Goal: Transaction & Acquisition: Register for event/course

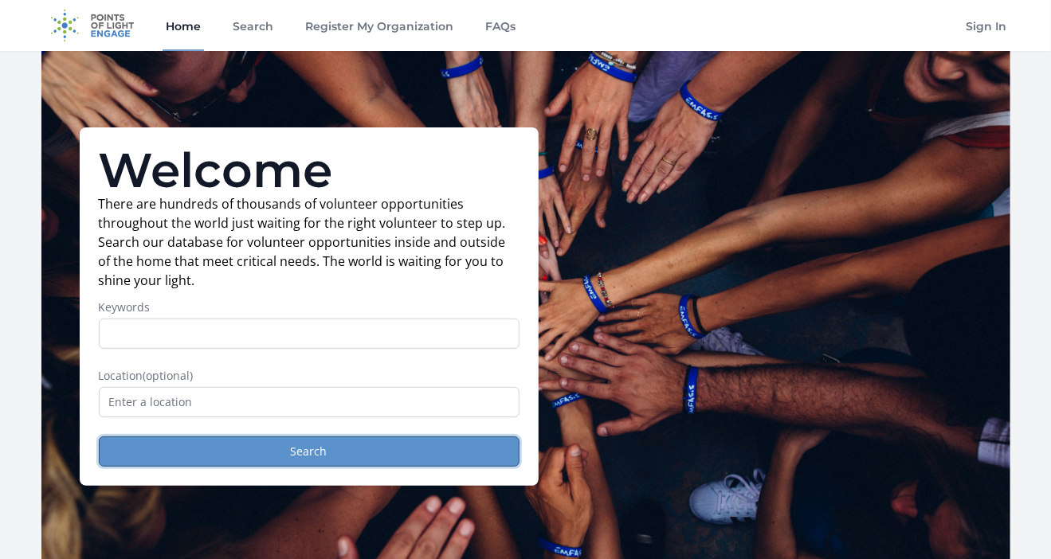
click at [241, 459] on button "Search" at bounding box center [309, 451] width 421 height 30
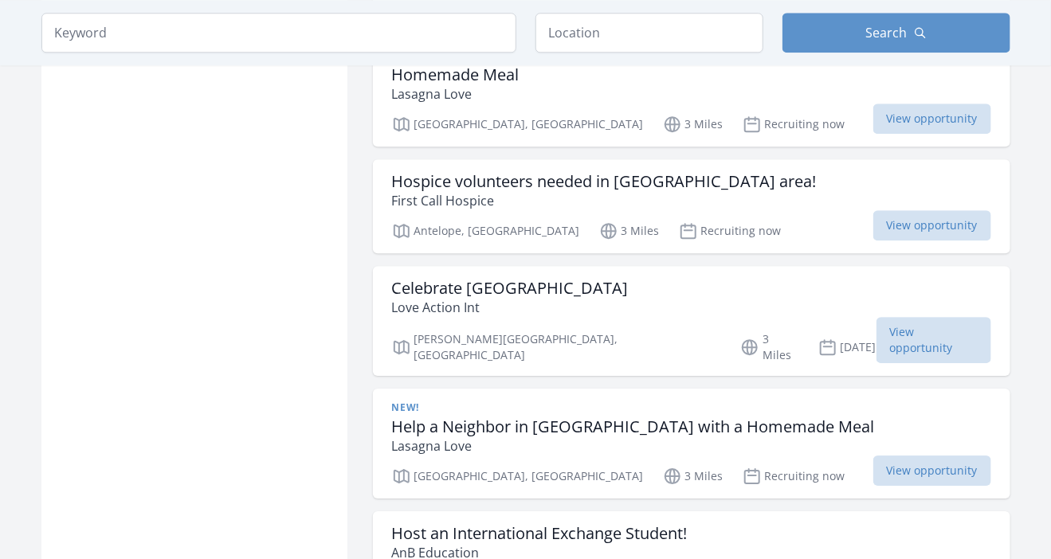
scroll to position [1718, 0]
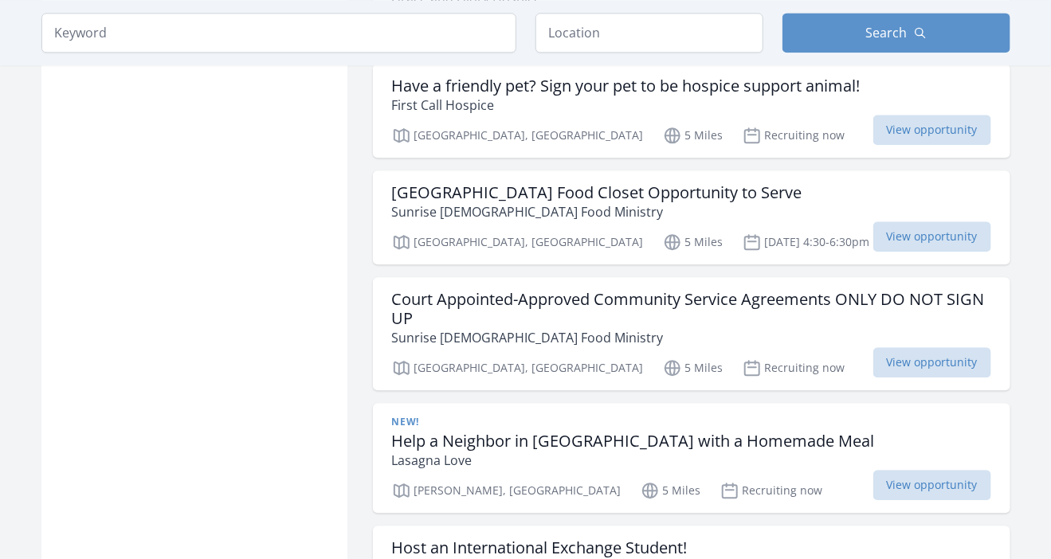
scroll to position [3821, 0]
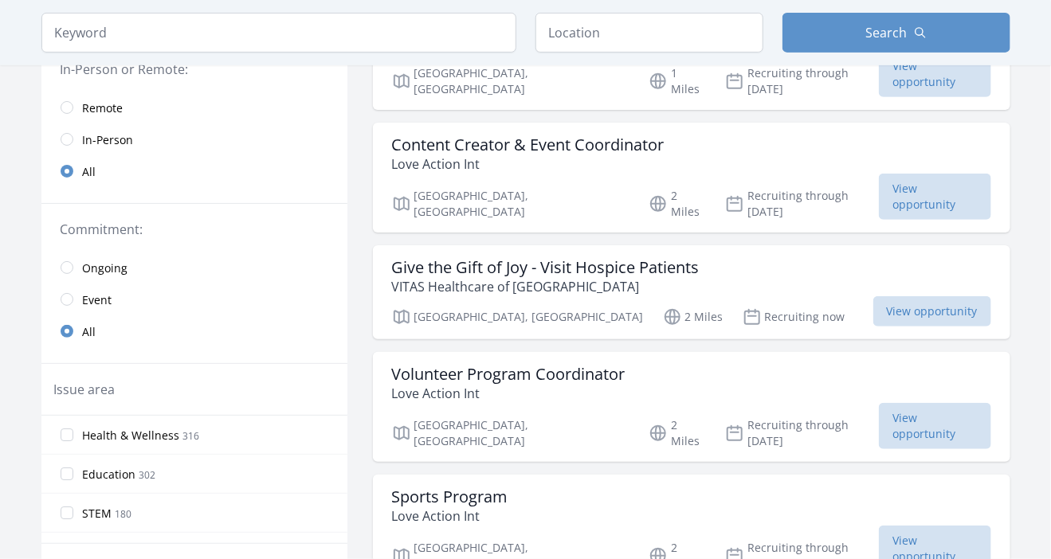
scroll to position [229, 0]
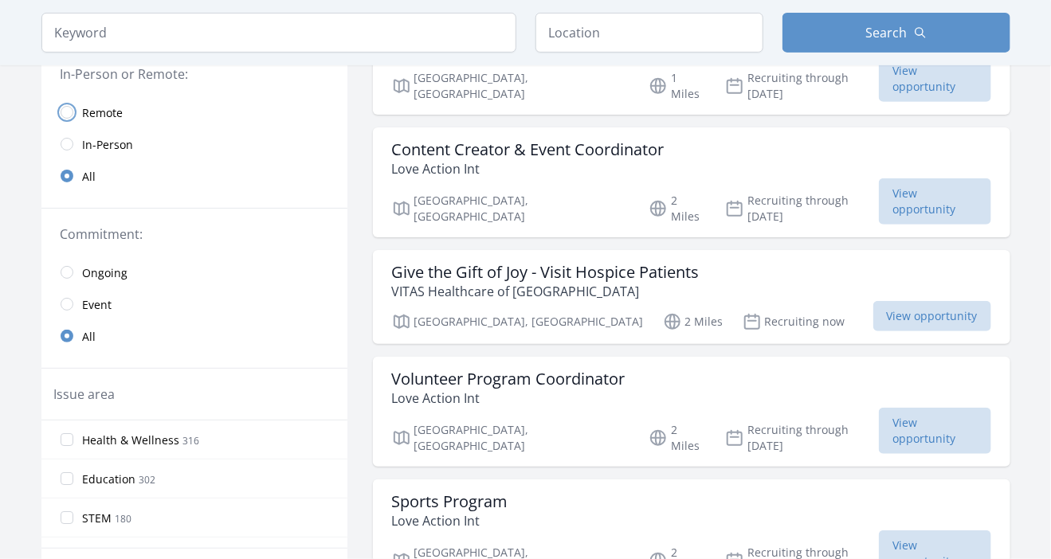
click at [61, 115] on input "radio" at bounding box center [67, 112] width 13 height 13
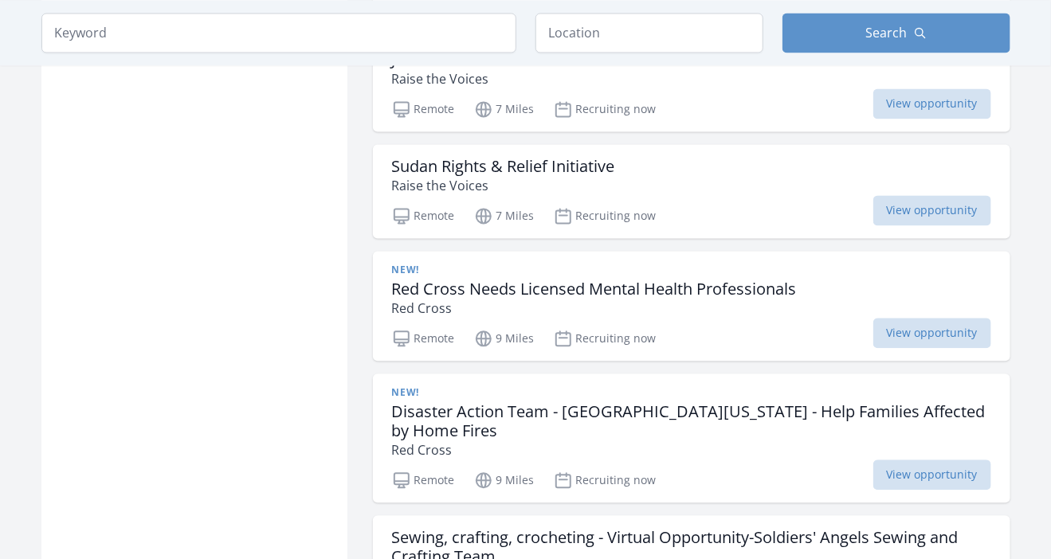
scroll to position [1216, 0]
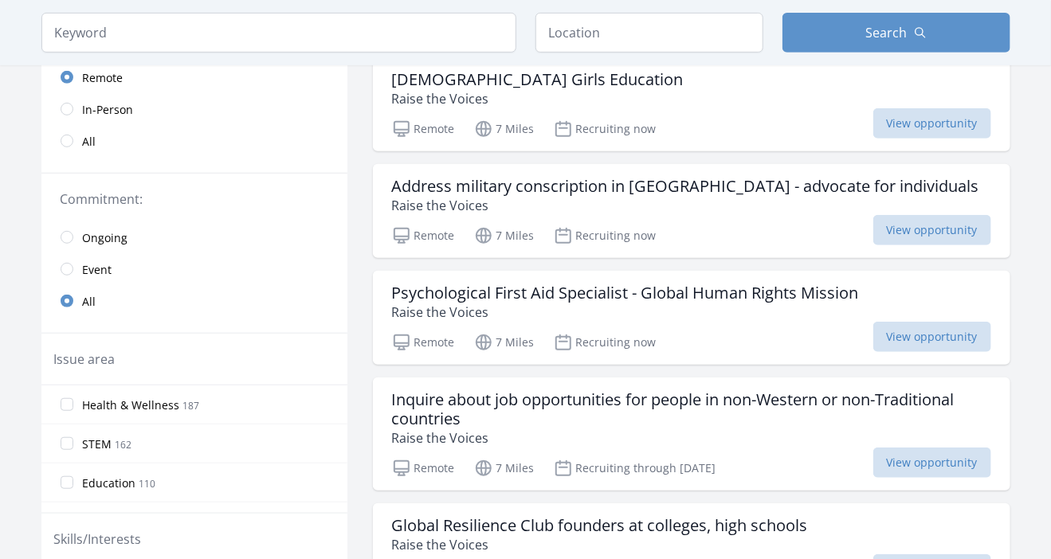
click at [74, 128] on link "All" at bounding box center [194, 141] width 306 height 32
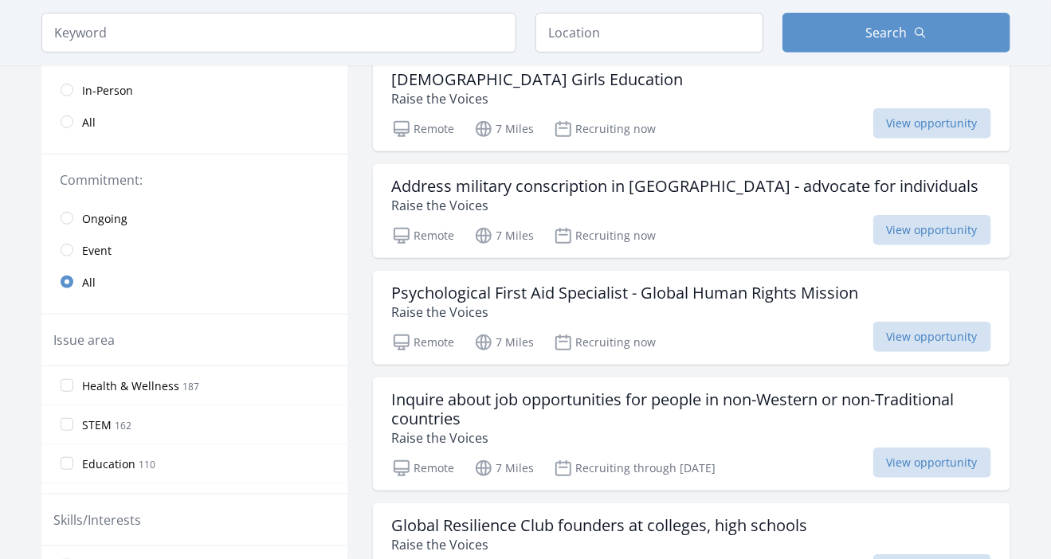
scroll to position [264, 0]
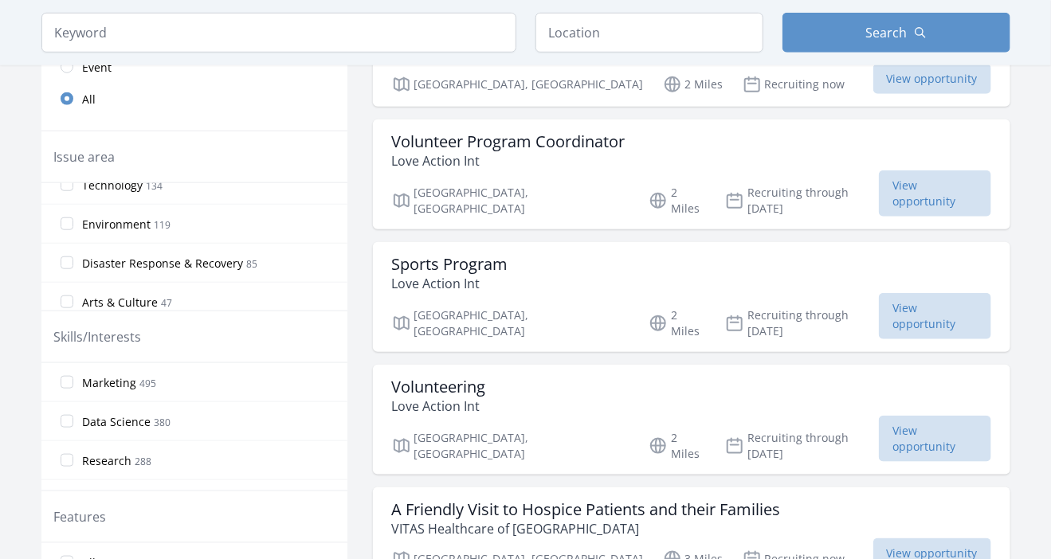
scroll to position [174, 0]
click at [63, 221] on input "Environment 119" at bounding box center [67, 223] width 13 height 13
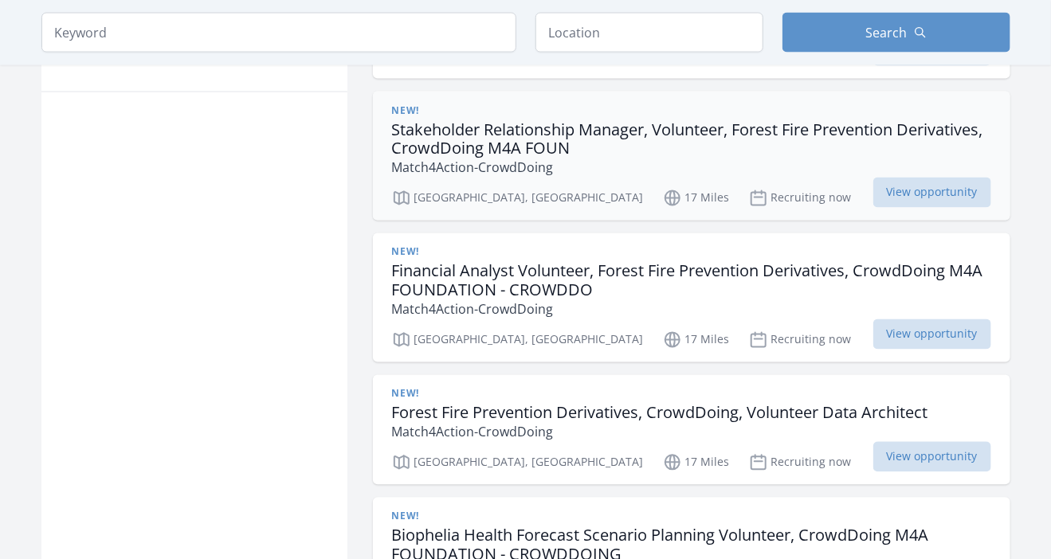
scroll to position [1045, 0]
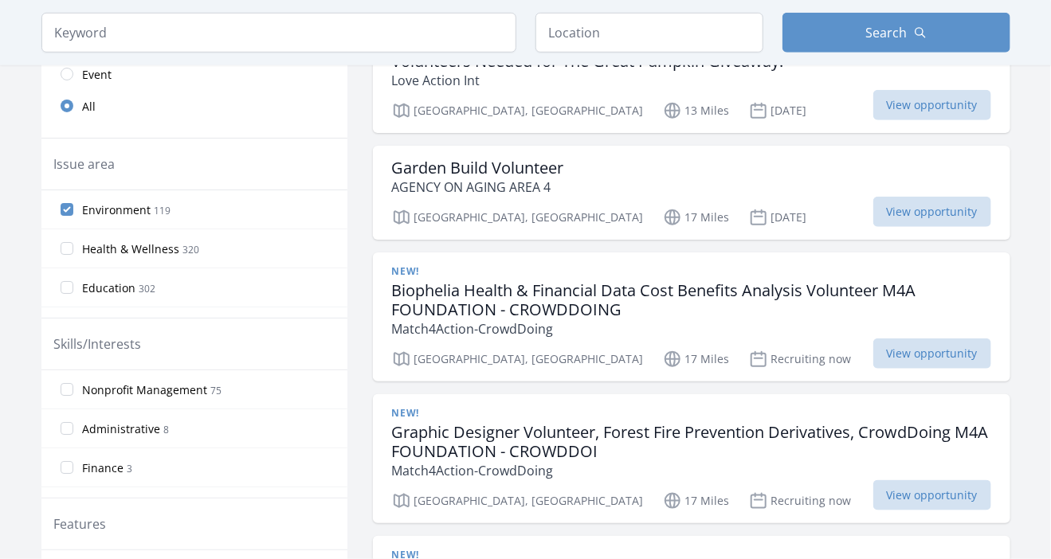
scroll to position [460, 0]
click at [70, 212] on input "Environment 119" at bounding box center [67, 208] width 13 height 13
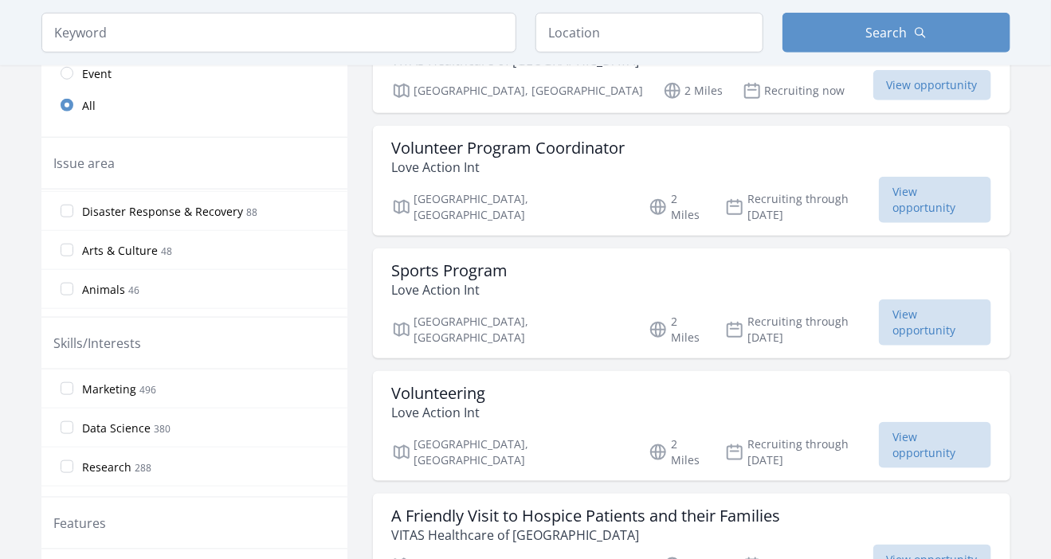
scroll to position [233, 0]
click at [70, 253] on label "Arts & Culture 48" at bounding box center [194, 249] width 306 height 32
click at [70, 253] on input "Arts & Culture 48" at bounding box center [67, 249] width 13 height 13
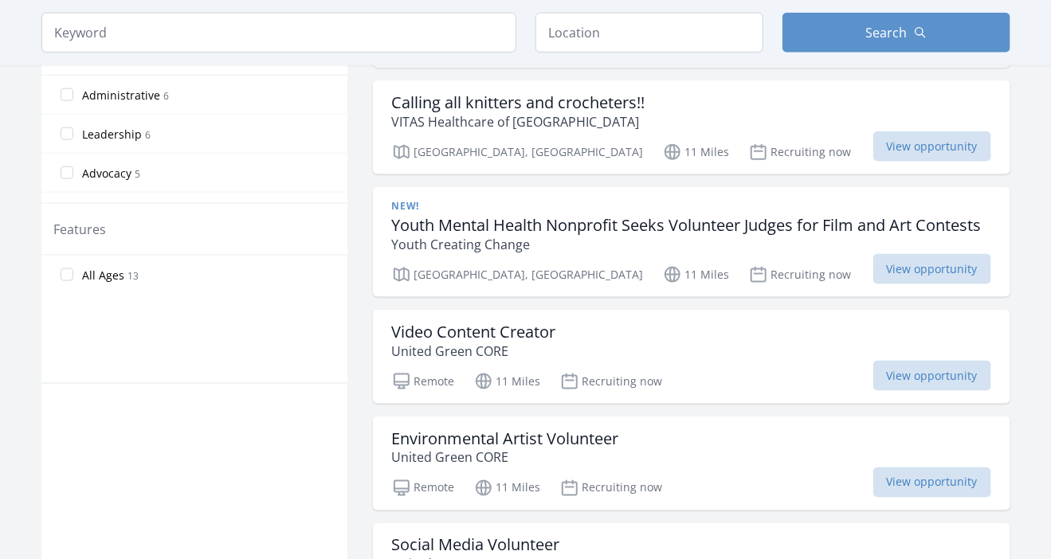
scroll to position [722, 0]
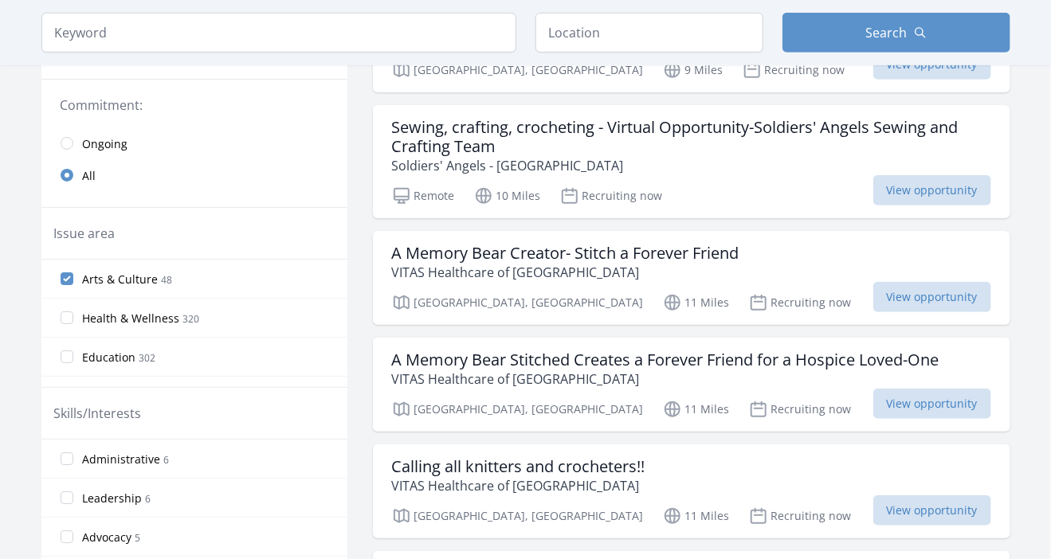
scroll to position [358, 0]
click at [68, 286] on label "Arts & Culture 48" at bounding box center [194, 279] width 306 height 32
click at [68, 285] on input "Arts & Culture 48" at bounding box center [67, 278] width 13 height 13
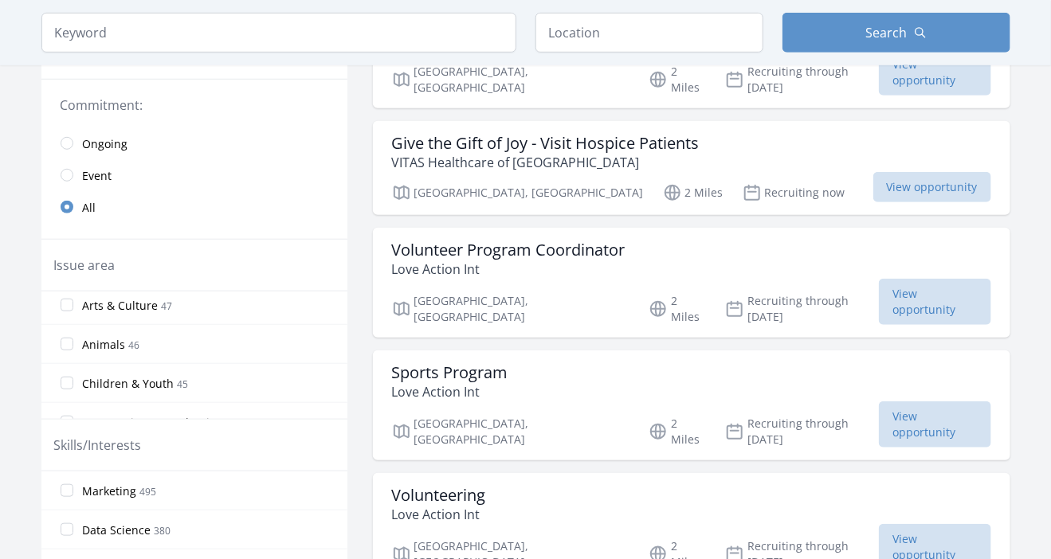
scroll to position [278, 0]
click at [69, 346] on input "Animals 46" at bounding box center [67, 344] width 13 height 13
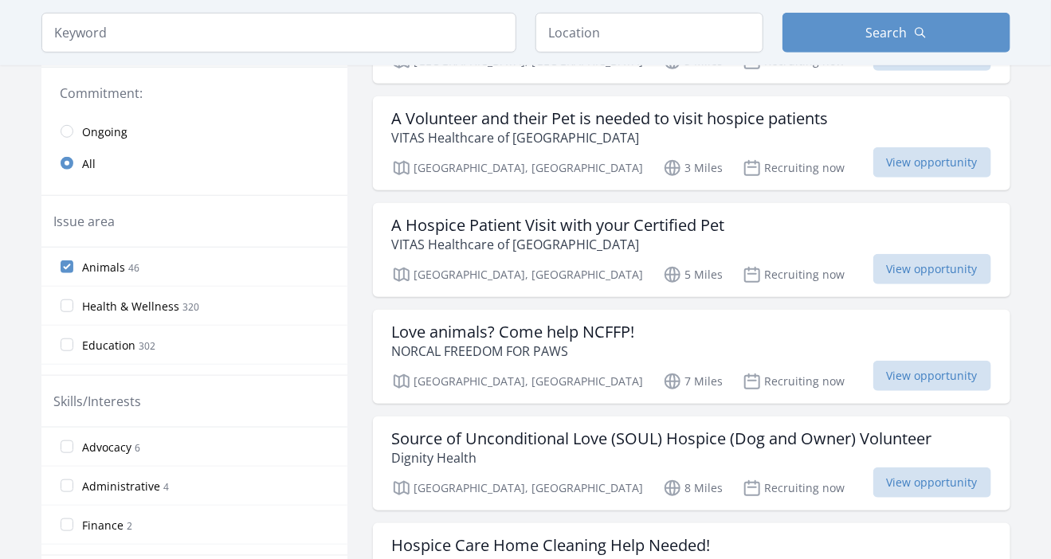
scroll to position [368, 0]
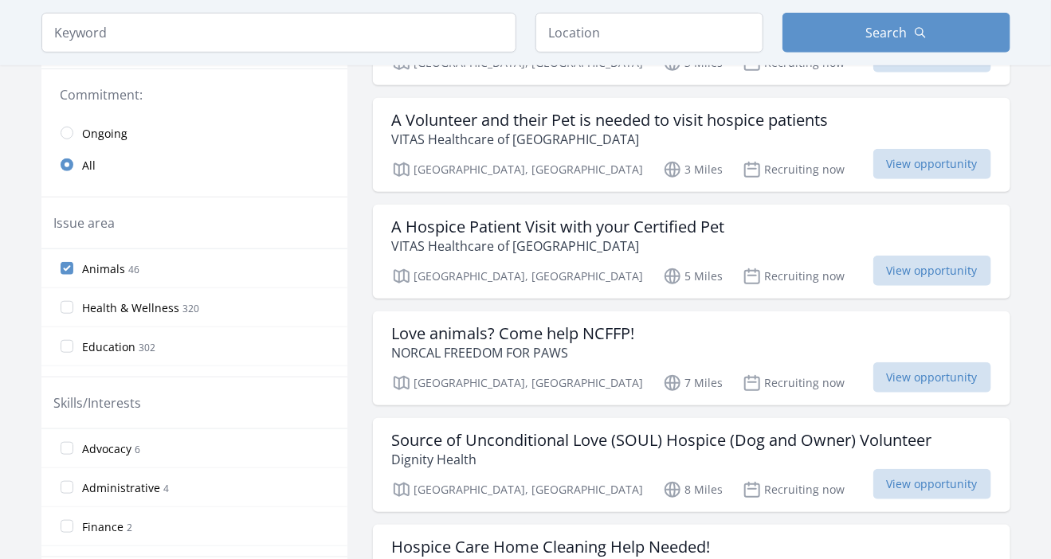
click at [75, 268] on label "Animals 46" at bounding box center [194, 268] width 306 height 32
click at [73, 268] on input "Animals 46" at bounding box center [67, 268] width 13 height 13
click at [72, 270] on input "Animals 46" at bounding box center [67, 268] width 13 height 13
click at [63, 268] on input "Animals 46" at bounding box center [67, 268] width 13 height 13
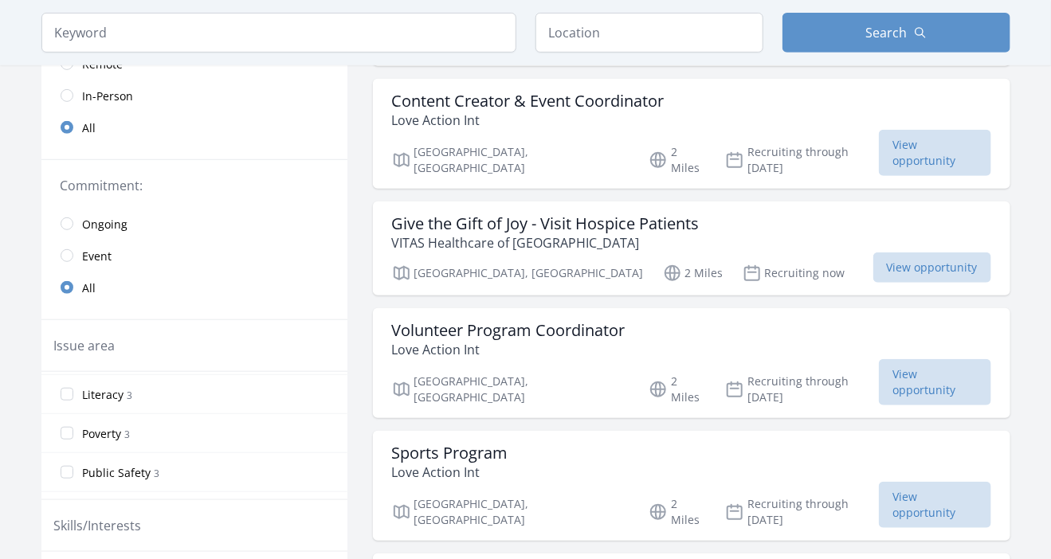
scroll to position [579, 0]
click at [69, 396] on input "Literacy 3" at bounding box center [67, 397] width 13 height 13
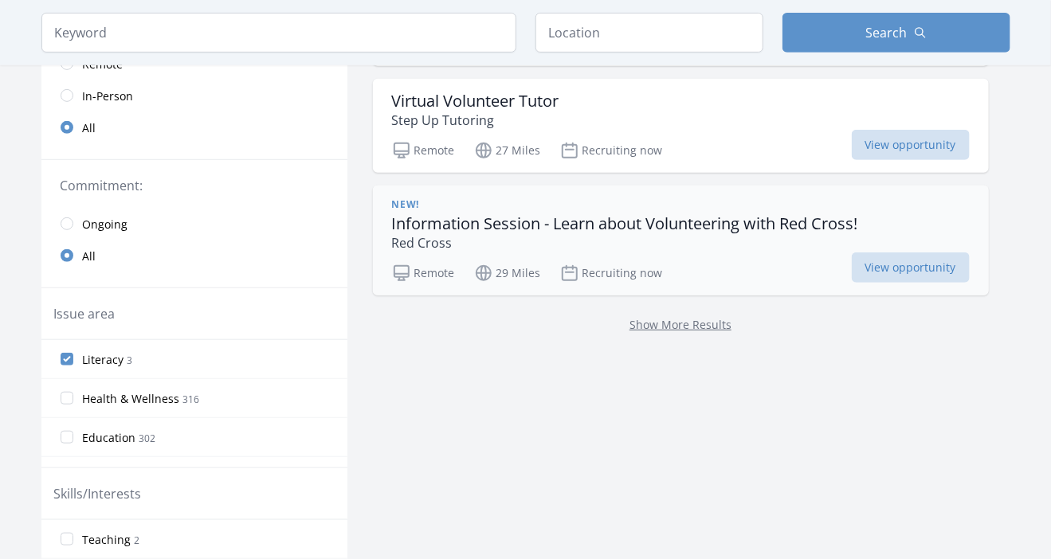
click at [515, 229] on h3 "Information Session - Learn about Volunteering with Red Cross!" at bounding box center [625, 223] width 466 height 19
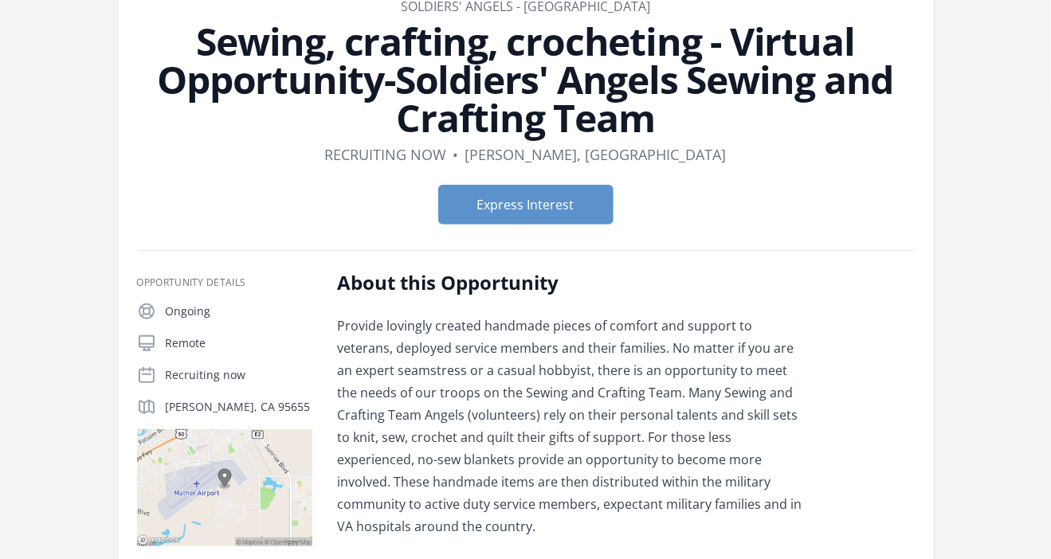
scroll to position [108, 0]
